Goal: Book appointment/travel/reservation

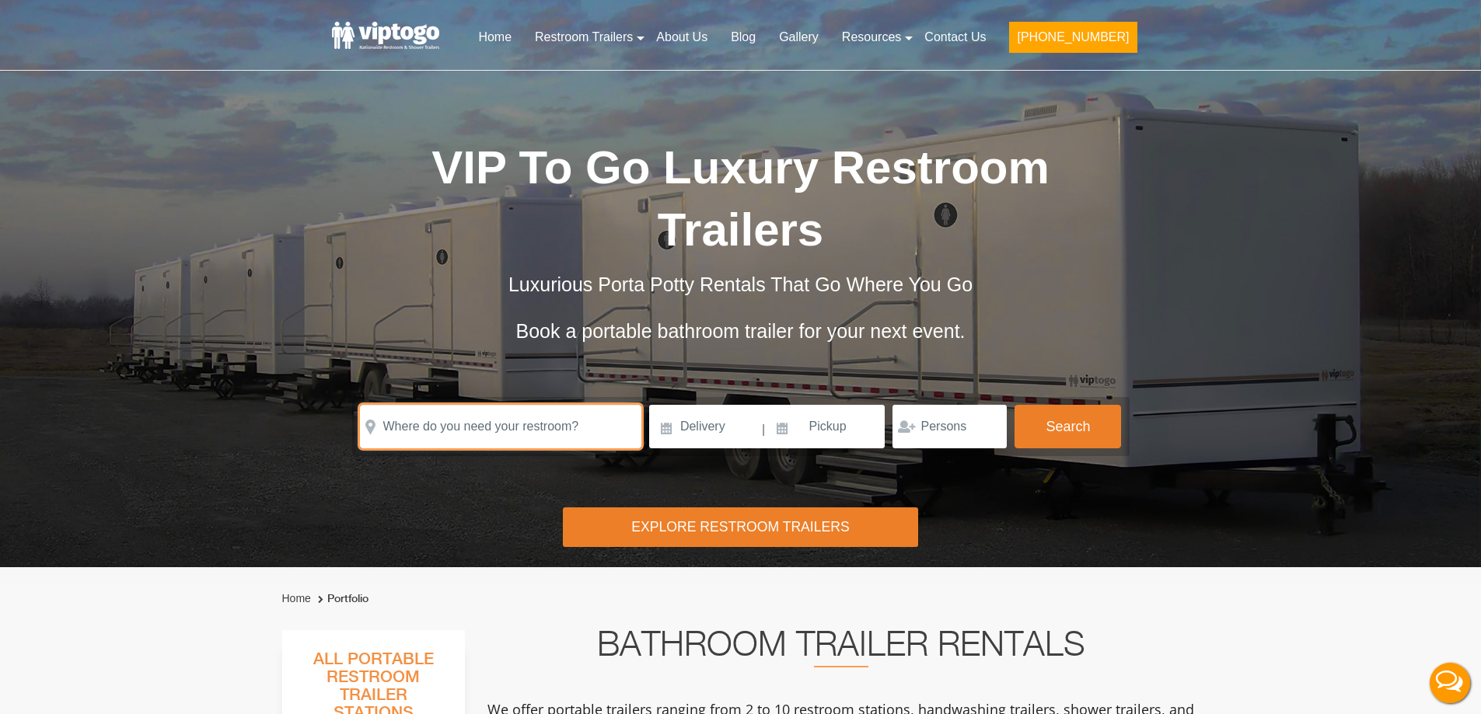
click at [558, 436] on input "text" at bounding box center [500, 427] width 281 height 44
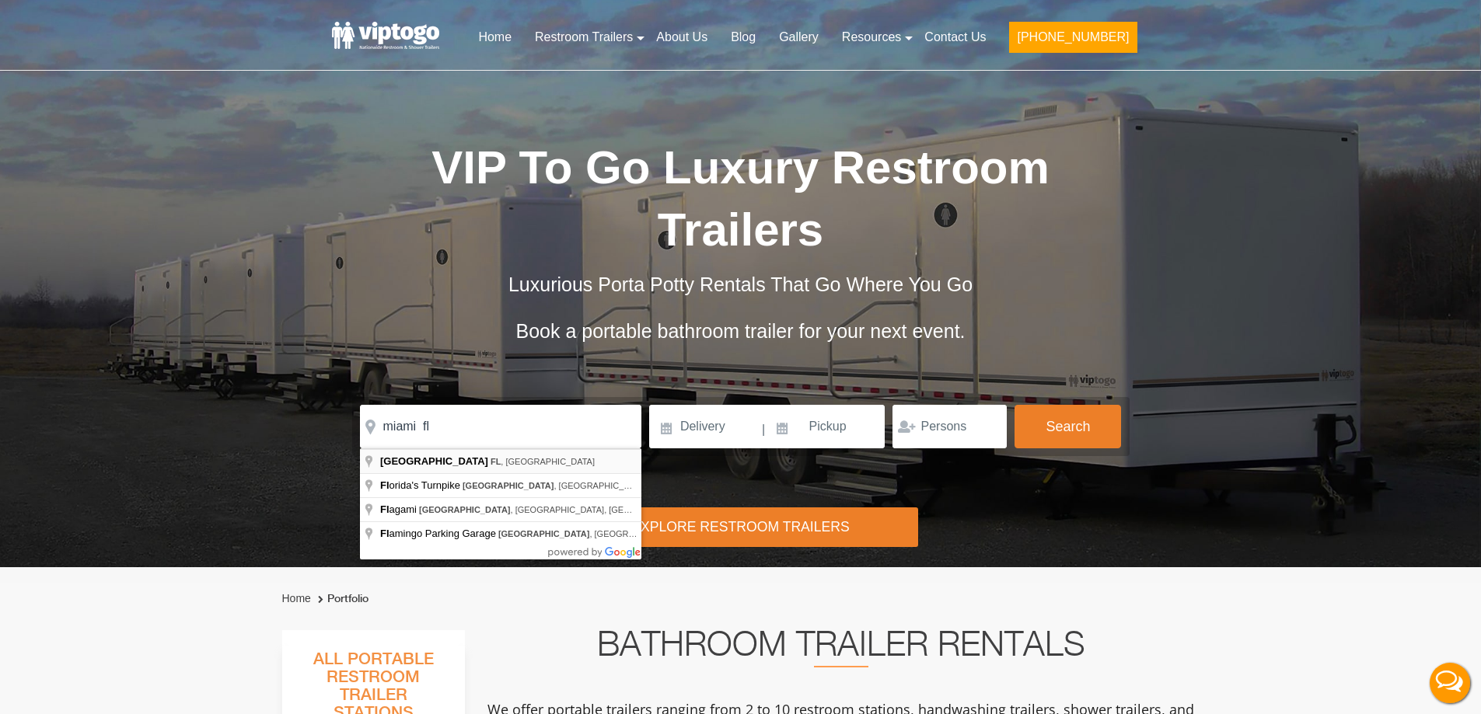
type input "[GEOGRAPHIC_DATA], [GEOGRAPHIC_DATA], [GEOGRAPHIC_DATA]"
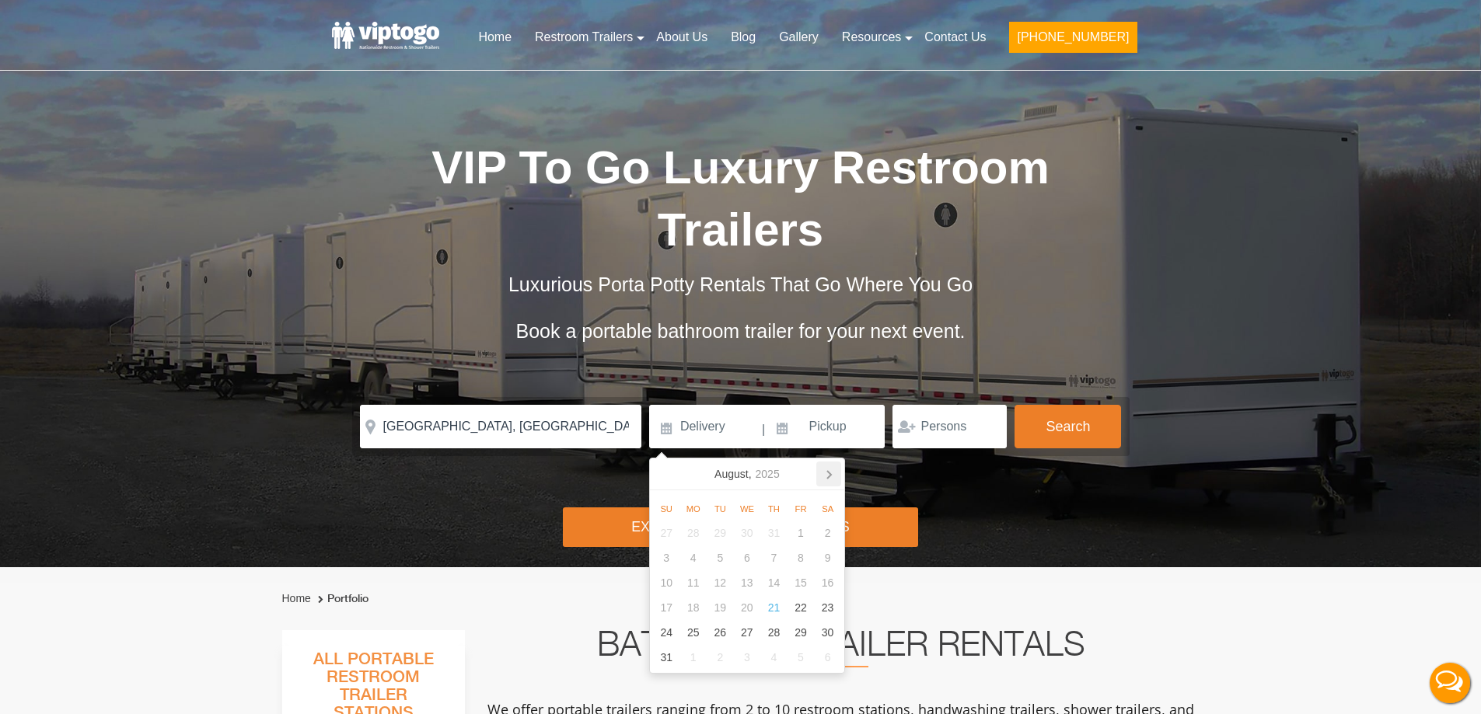
click at [832, 483] on icon at bounding box center [828, 474] width 25 height 25
click at [695, 539] on div "1" at bounding box center [692, 533] width 27 height 25
type input "[DATE]"
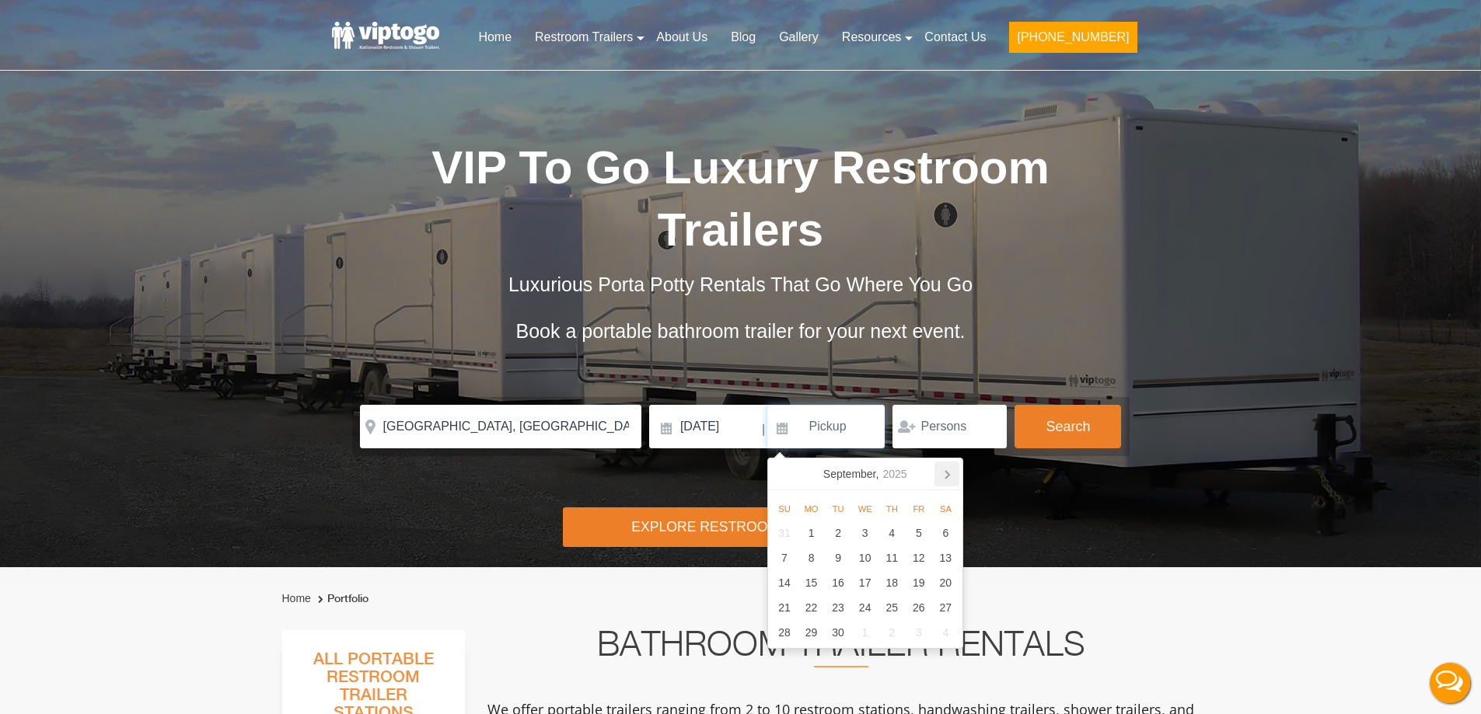
click at [953, 473] on icon at bounding box center [946, 474] width 25 height 25
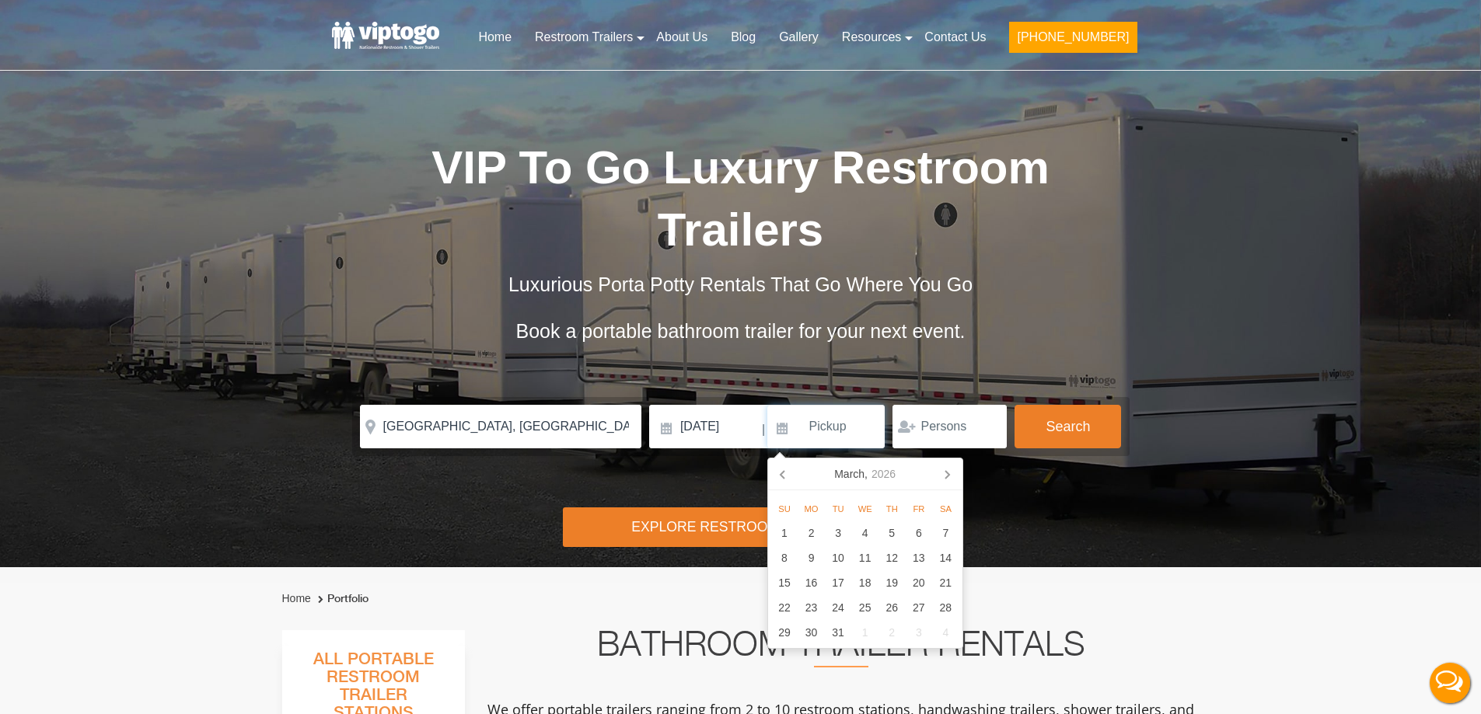
click at [953, 473] on icon at bounding box center [946, 474] width 25 height 25
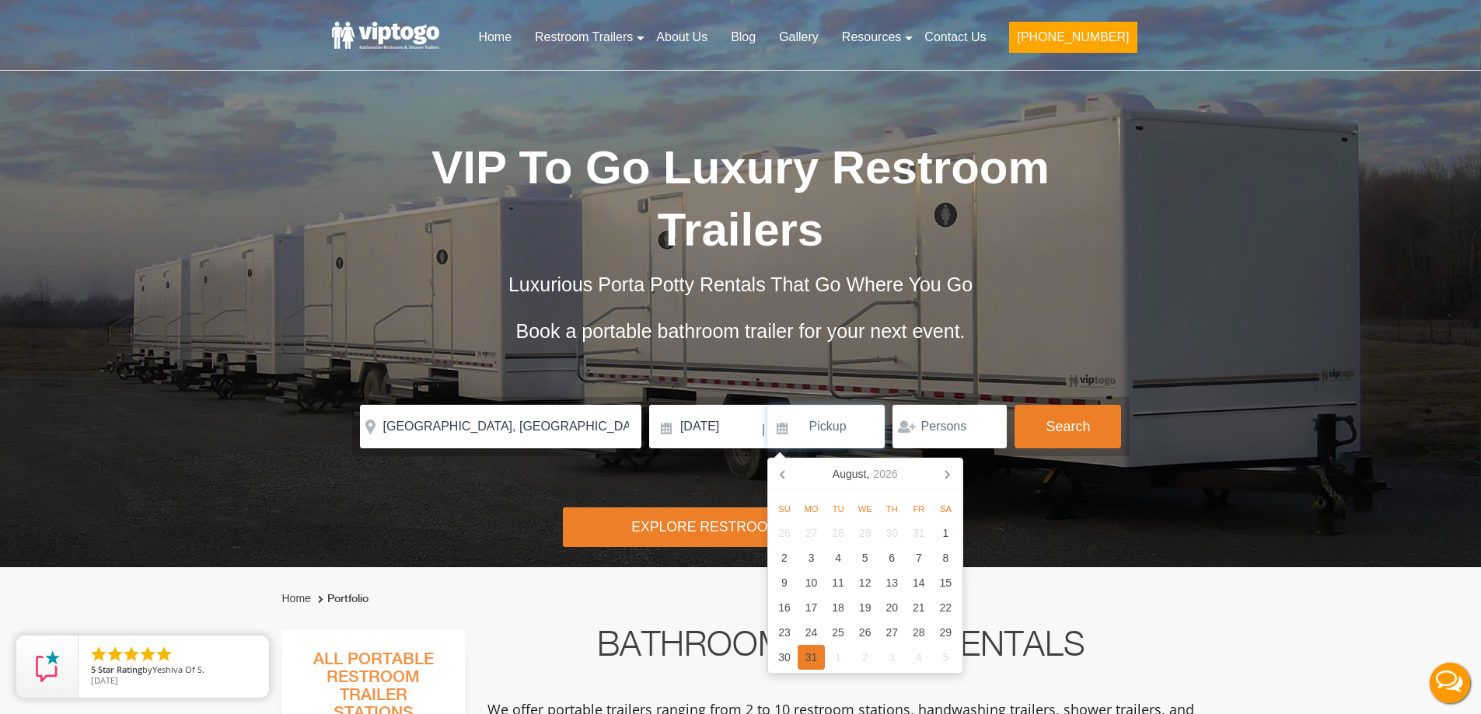
click at [809, 662] on div "31" at bounding box center [811, 657] width 27 height 25
type input "[DATE]"
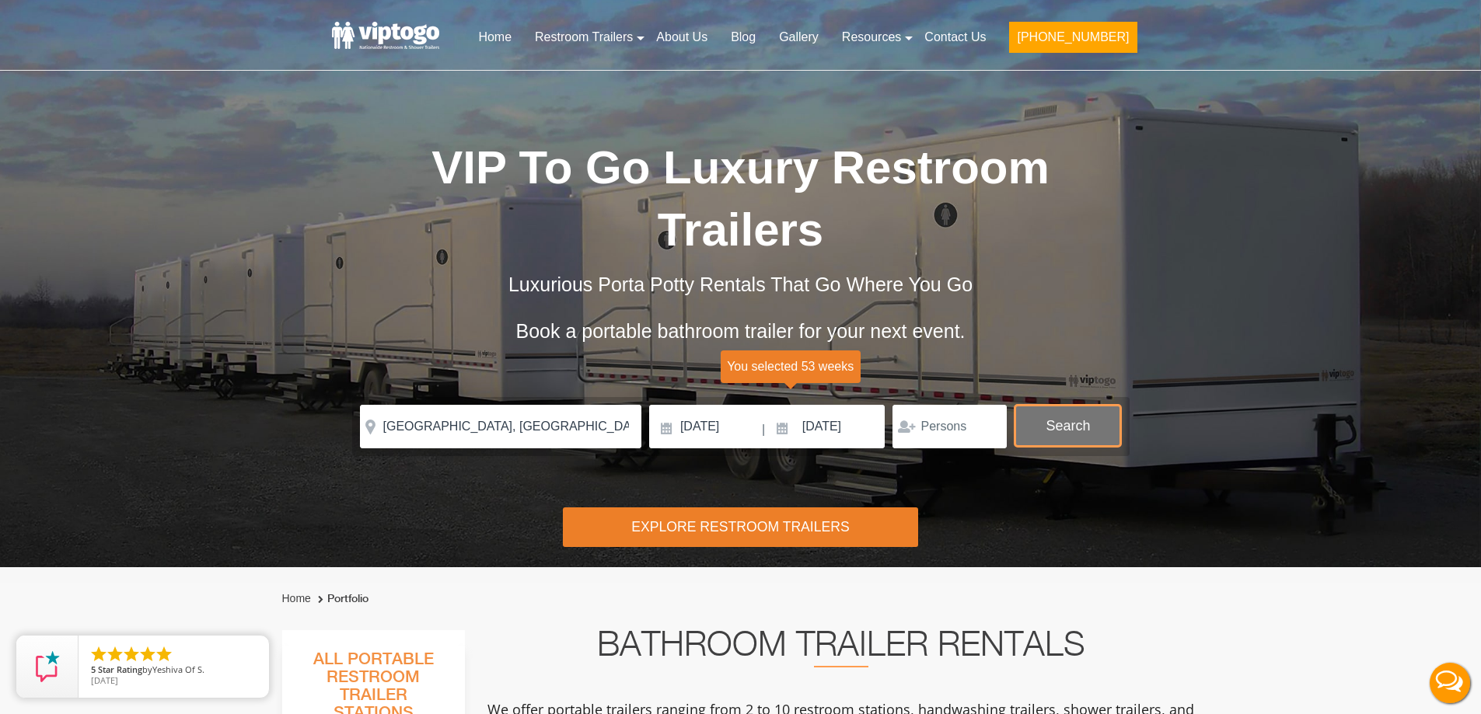
click at [1039, 418] on button "Search" at bounding box center [1067, 426] width 106 height 42
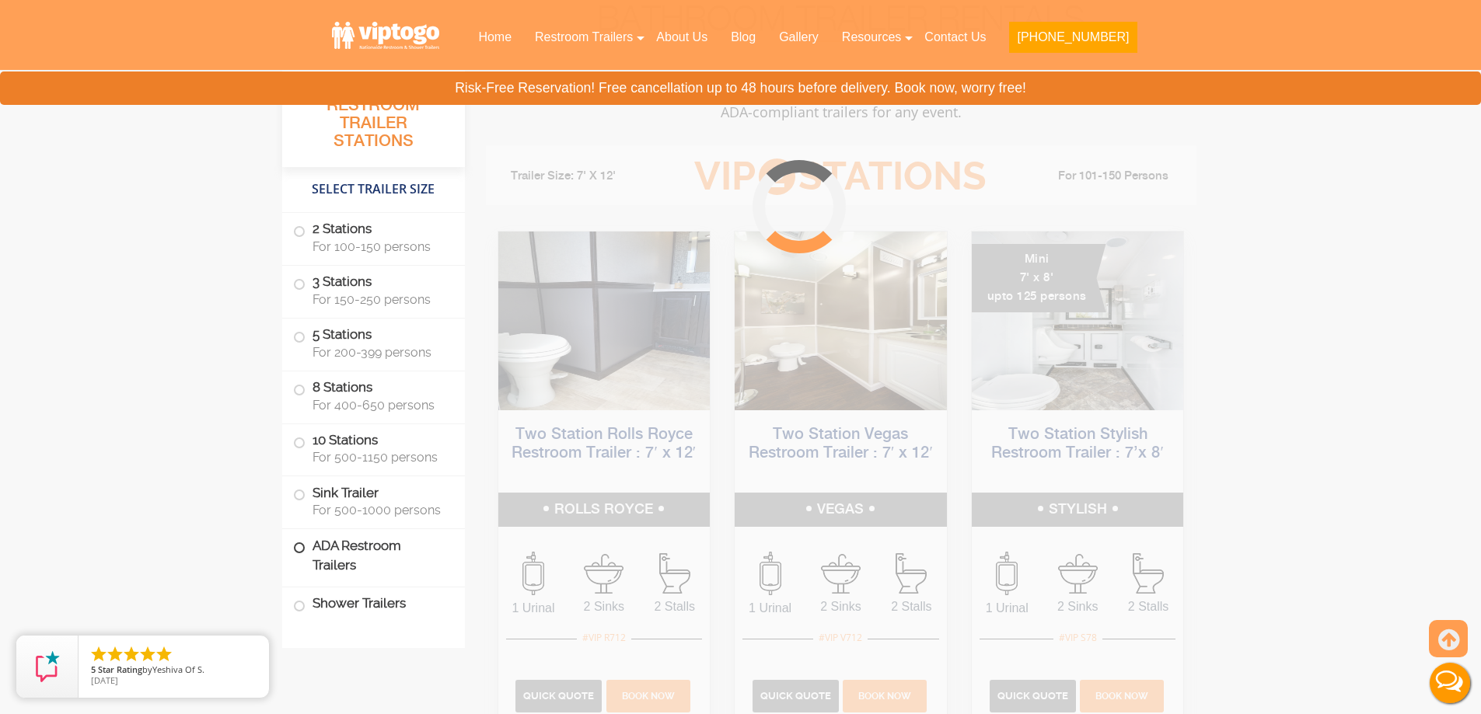
scroll to position [630, 0]
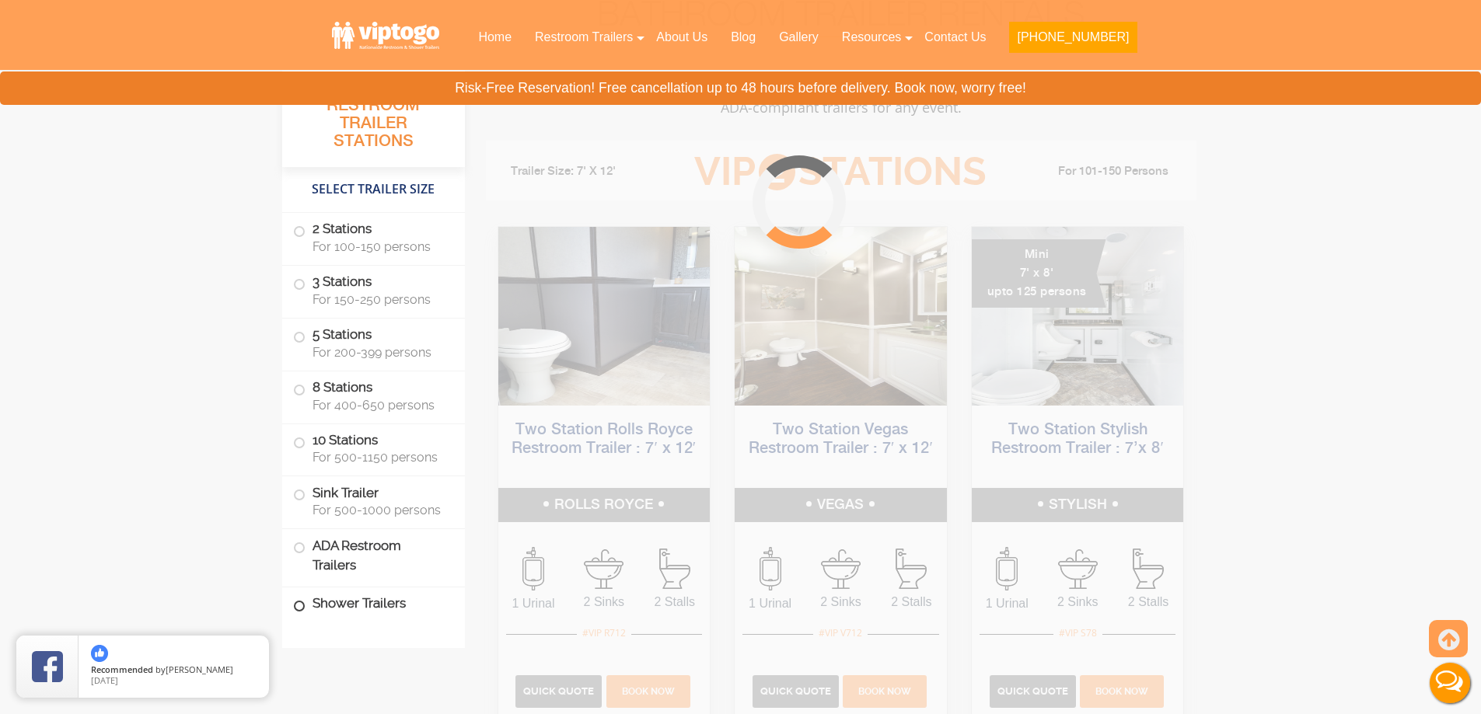
click at [296, 607] on span at bounding box center [299, 606] width 6 height 6
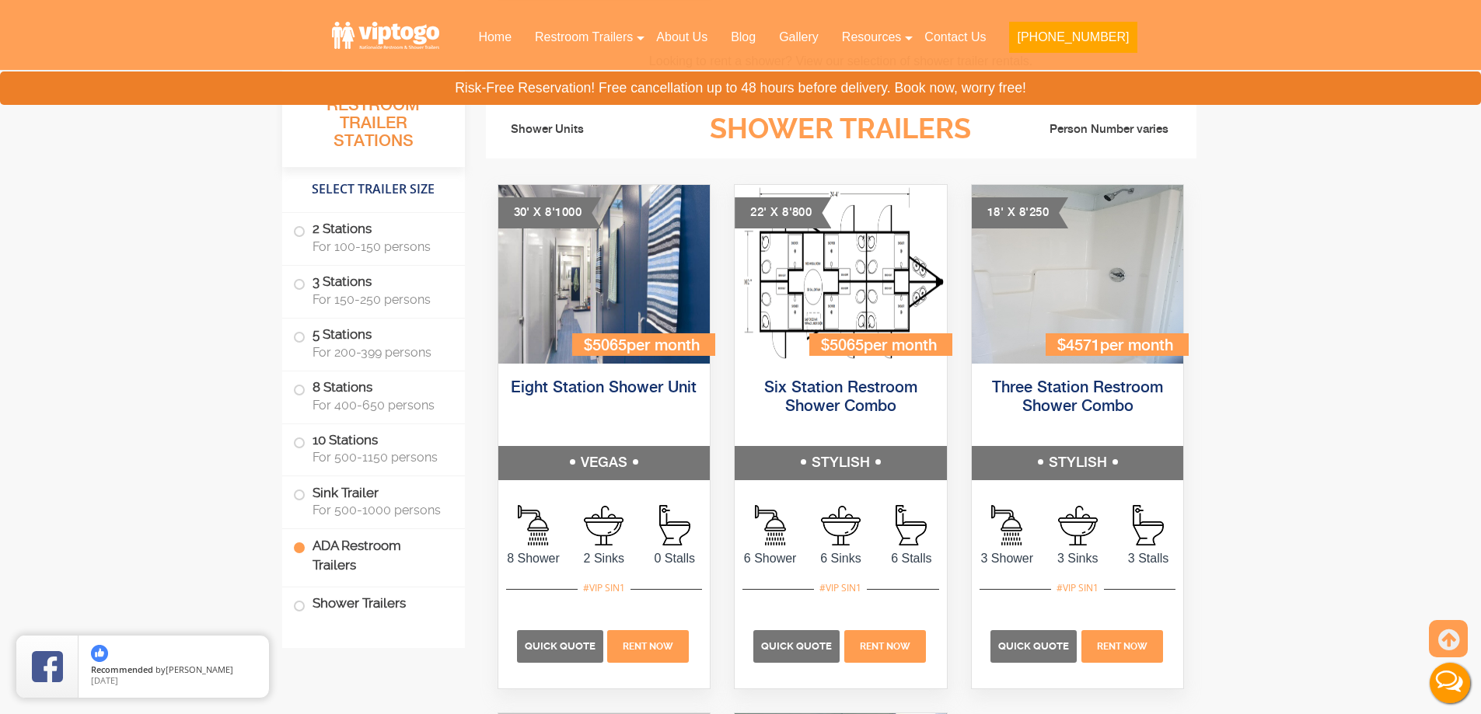
scroll to position [6217, 0]
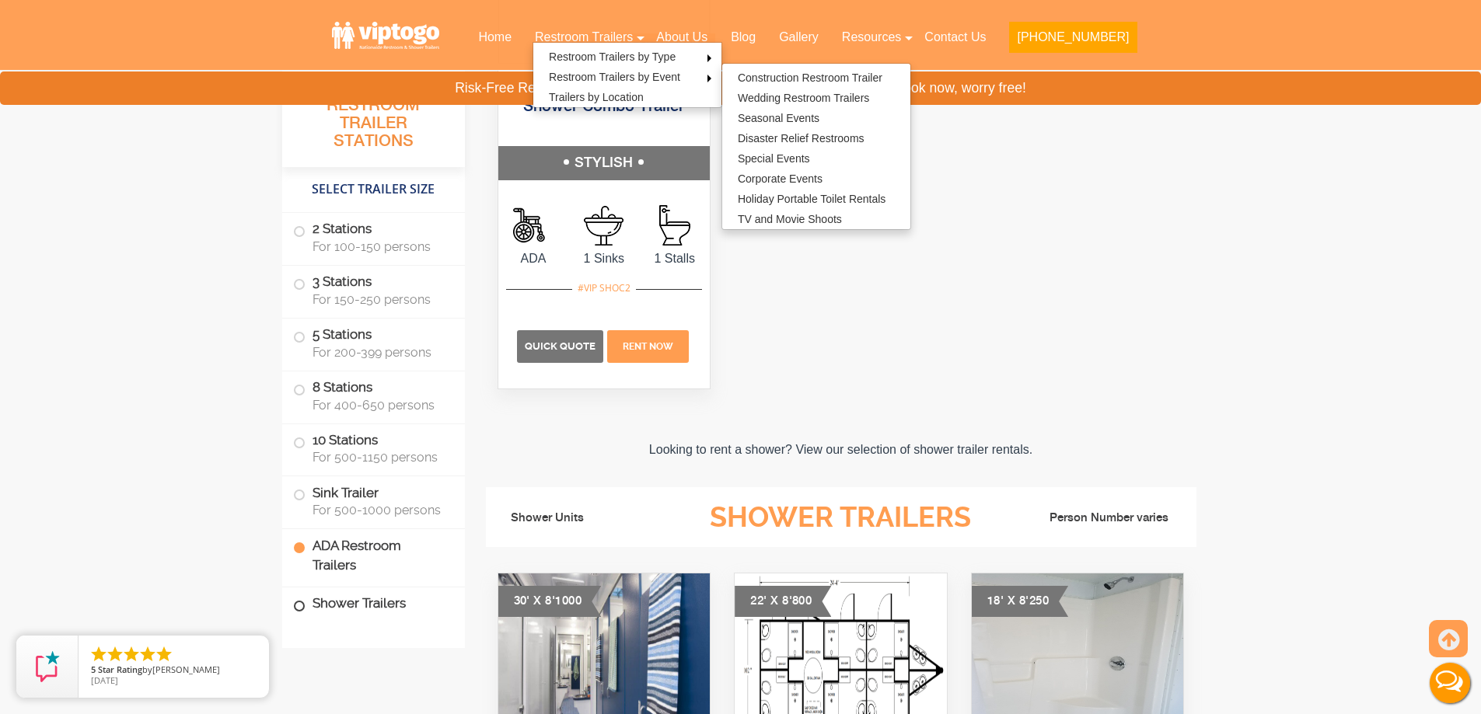
click at [305, 602] on label "Shower Trailers" at bounding box center [373, 604] width 161 height 33
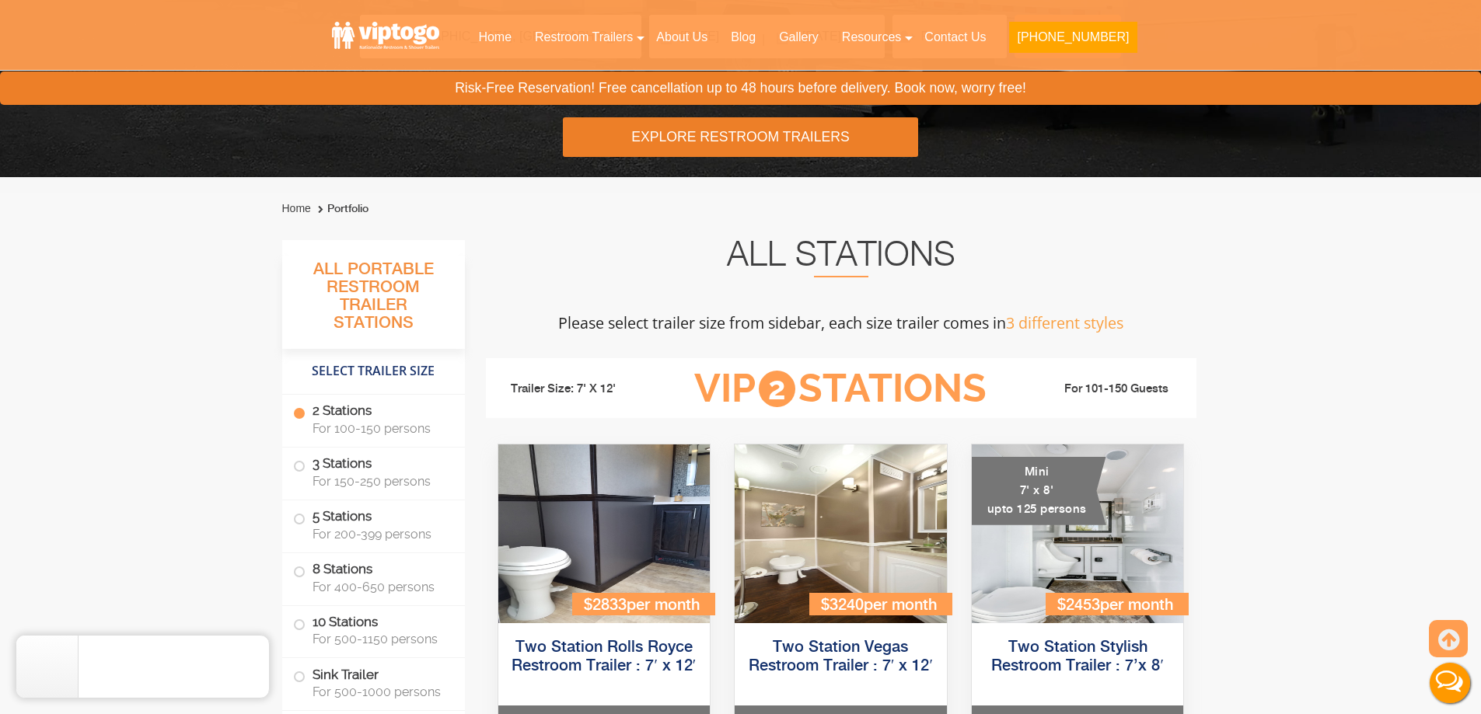
scroll to position [350, 0]
